Goal: Task Accomplishment & Management: Use online tool/utility

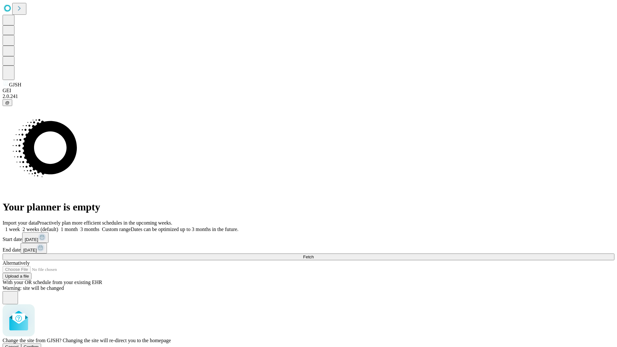
click at [39, 344] on span "Confirm" at bounding box center [31, 346] width 15 height 5
click at [58, 226] on label "2 weeks (default)" at bounding box center [39, 228] width 38 height 5
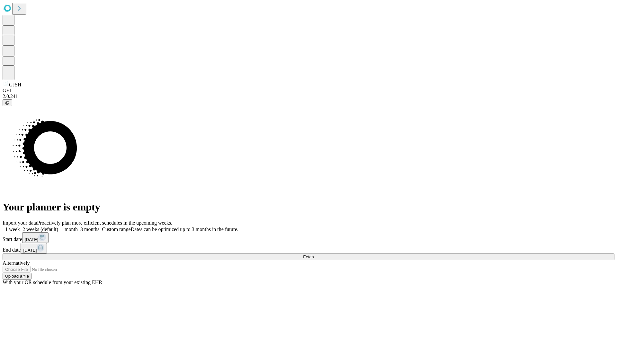
click at [313, 254] on span "Fetch" at bounding box center [308, 256] width 11 height 5
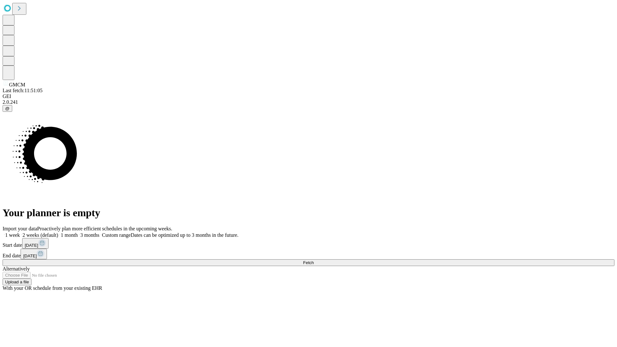
click at [58, 232] on label "2 weeks (default)" at bounding box center [39, 234] width 38 height 5
click at [313, 260] on span "Fetch" at bounding box center [308, 262] width 11 height 5
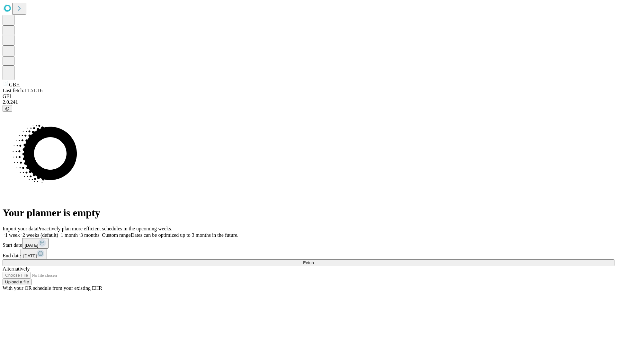
click at [58, 232] on label "2 weeks (default)" at bounding box center [39, 234] width 38 height 5
click at [313, 260] on span "Fetch" at bounding box center [308, 262] width 11 height 5
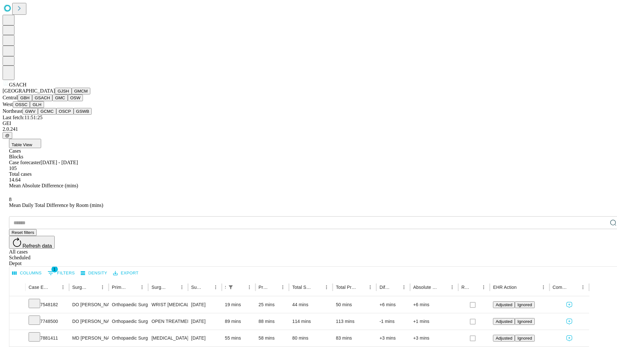
click at [52, 101] on button "GMC" at bounding box center [59, 97] width 15 height 7
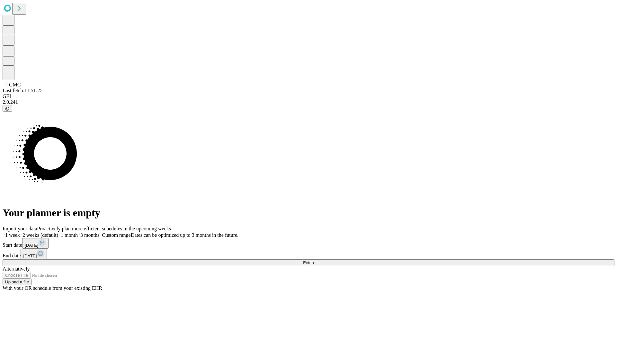
click at [313, 260] on span "Fetch" at bounding box center [308, 262] width 11 height 5
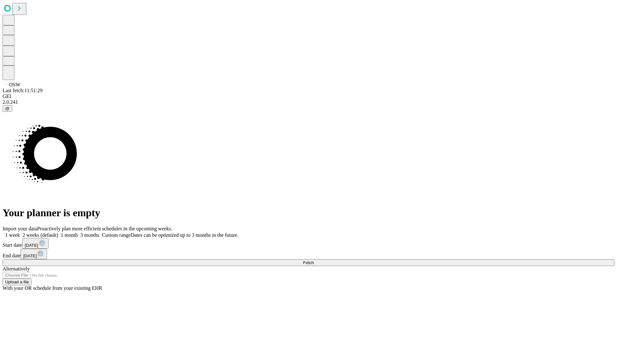
click at [58, 232] on label "2 weeks (default)" at bounding box center [39, 234] width 38 height 5
click at [313, 260] on span "Fetch" at bounding box center [308, 262] width 11 height 5
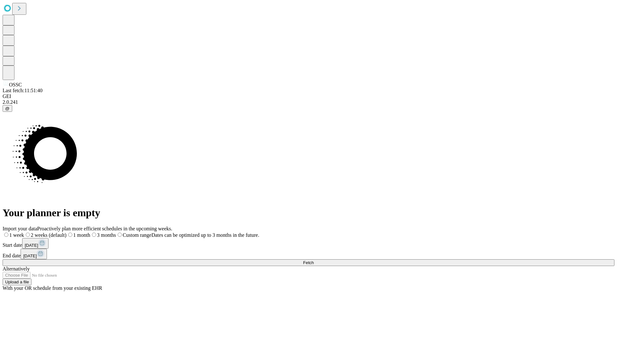
click at [66, 232] on label "2 weeks (default)" at bounding box center [45, 234] width 42 height 5
click at [313, 260] on span "Fetch" at bounding box center [308, 262] width 11 height 5
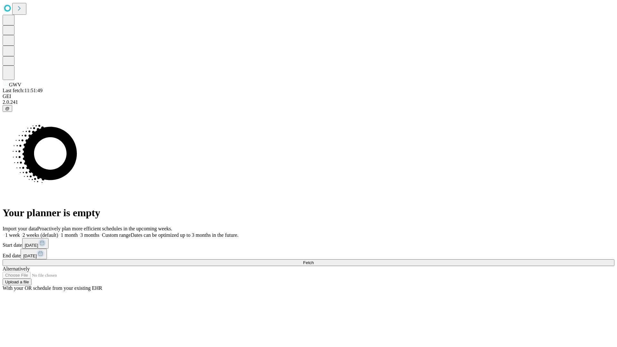
click at [58, 232] on label "2 weeks (default)" at bounding box center [39, 234] width 38 height 5
click at [313, 260] on span "Fetch" at bounding box center [308, 262] width 11 height 5
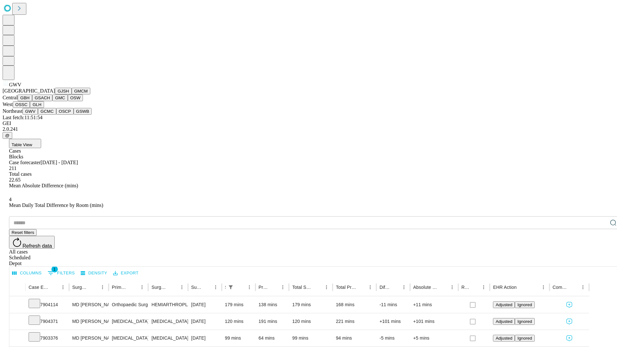
click at [50, 115] on button "GCMC" at bounding box center [47, 111] width 18 height 7
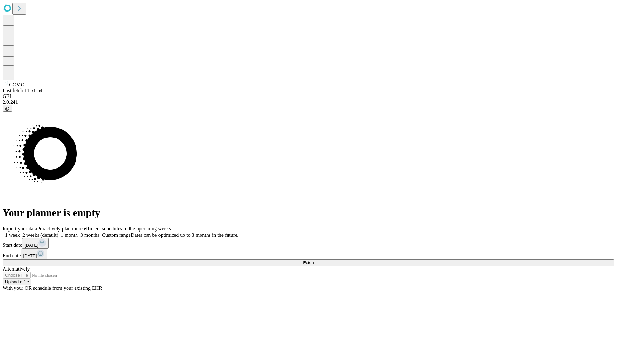
click at [58, 232] on label "2 weeks (default)" at bounding box center [39, 234] width 38 height 5
click at [313, 260] on span "Fetch" at bounding box center [308, 262] width 11 height 5
click at [58, 232] on label "2 weeks (default)" at bounding box center [39, 234] width 38 height 5
click at [313, 260] on span "Fetch" at bounding box center [308, 262] width 11 height 5
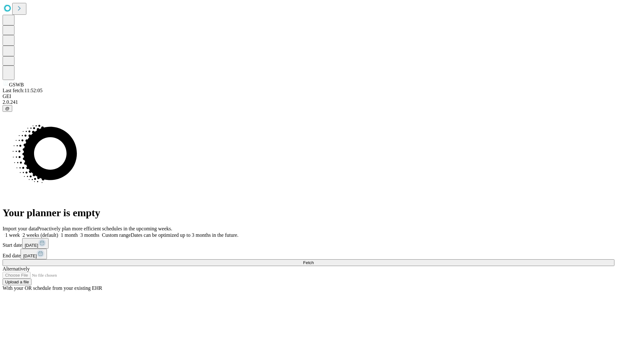
click at [58, 232] on label "2 weeks (default)" at bounding box center [39, 234] width 38 height 5
click at [313, 260] on span "Fetch" at bounding box center [308, 262] width 11 height 5
